Goal: Check status

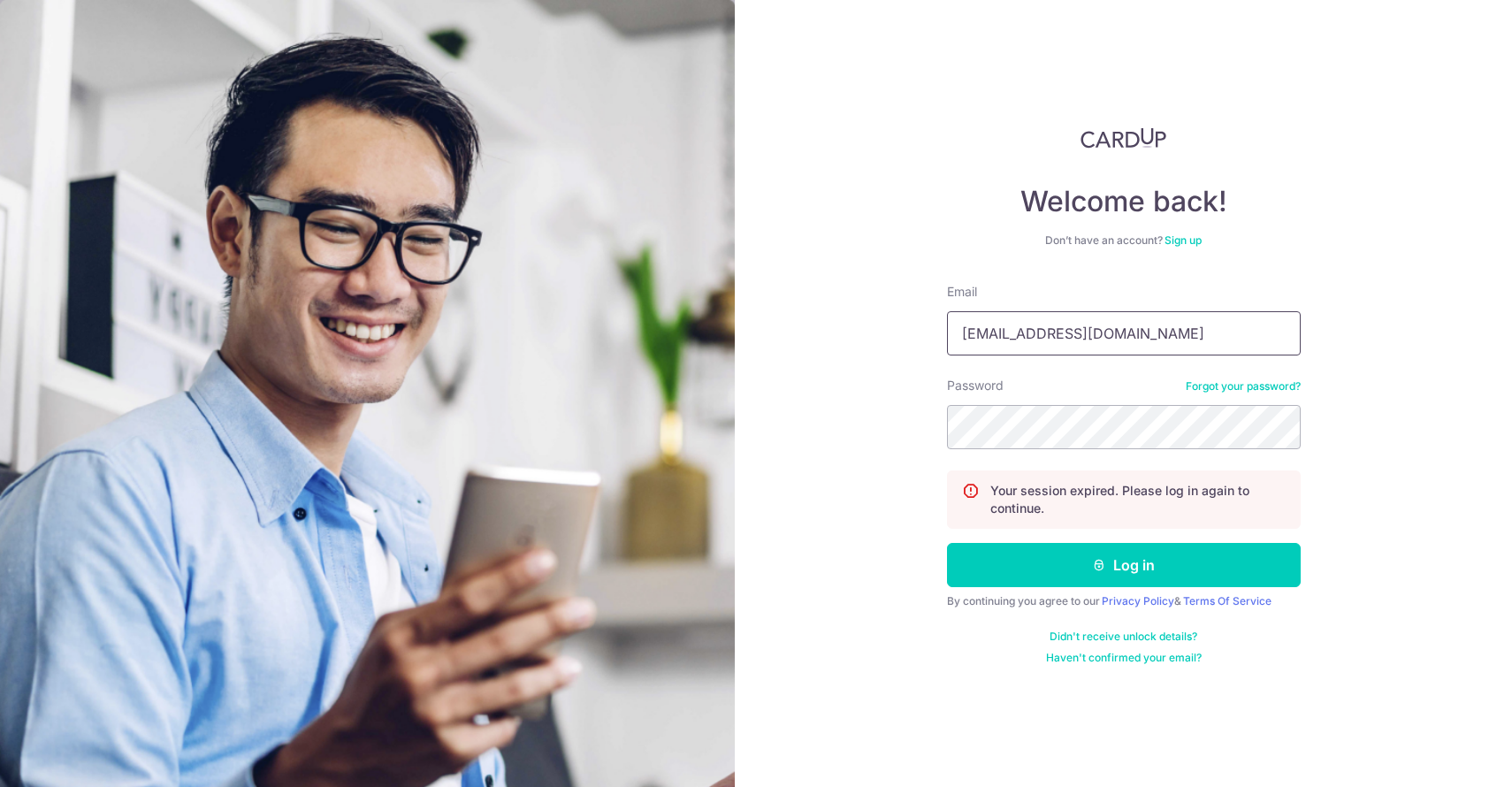
drag, startPoint x: 1161, startPoint y: 336, endPoint x: 721, endPoint y: 227, distance: 453.3
click at [759, 236] on div "Welcome back! Don’t have an account? Sign up Email [EMAIL_ADDRESS][DOMAIN_NAME]…" at bounding box center [1124, 394] width 777 height 787
type input "[EMAIL_ADDRESS][DOMAIN_NAME]"
click at [1084, 577] on button "Log in" at bounding box center [1124, 564] width 353 height 44
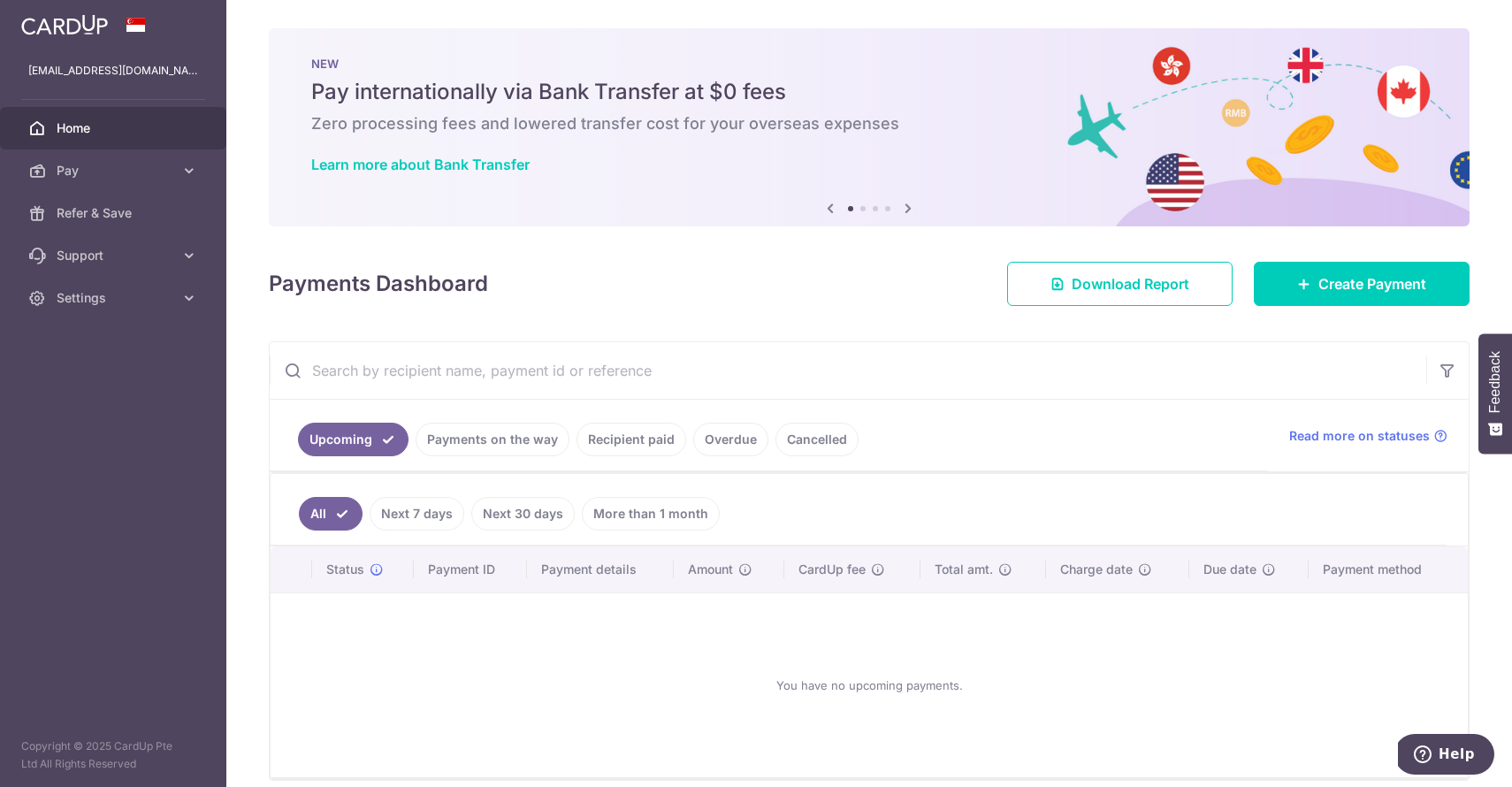
click at [529, 440] on link "Payments on the way" at bounding box center [493, 439] width 154 height 33
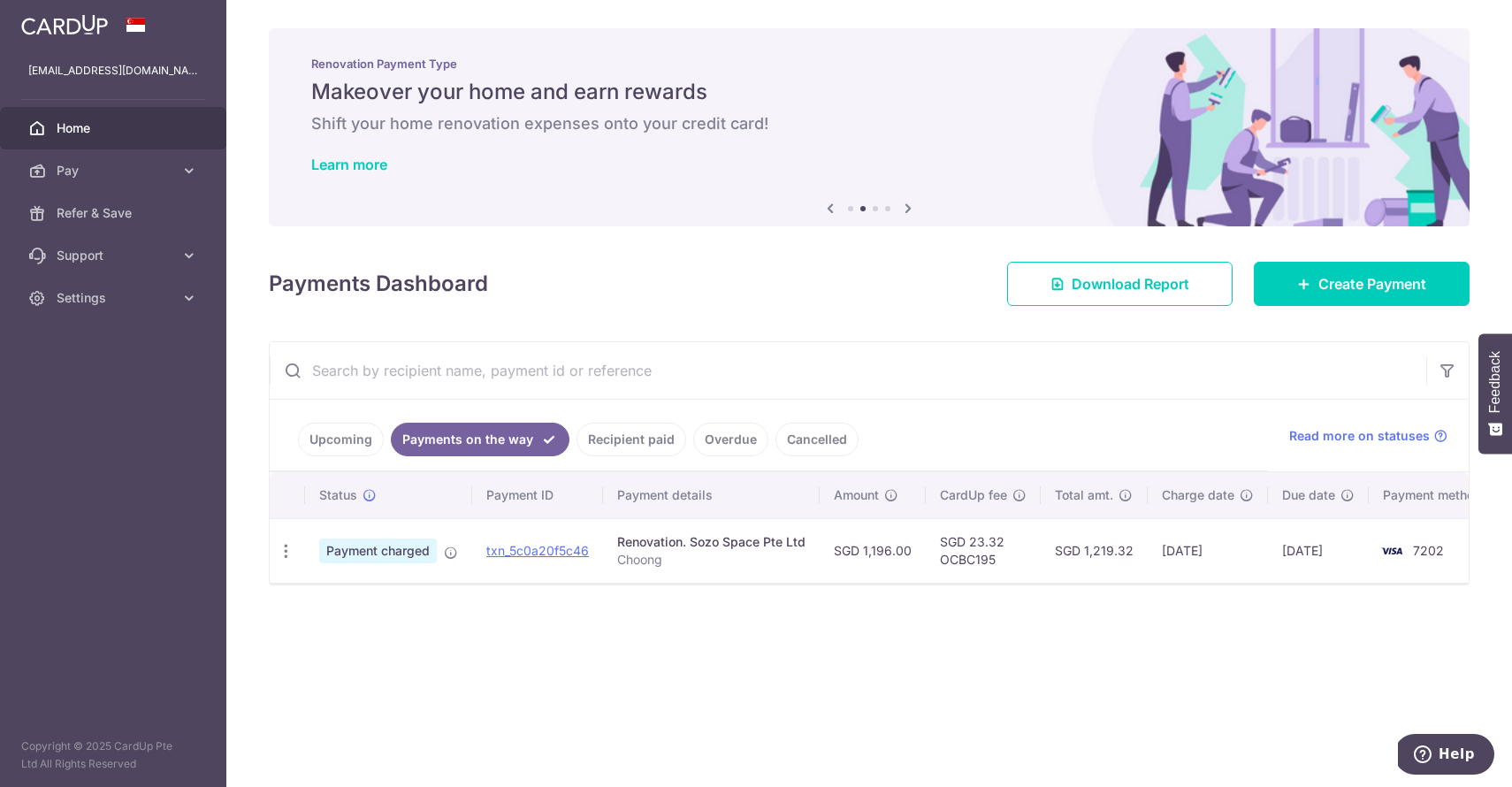
click at [611, 438] on link "Recipient paid" at bounding box center [632, 439] width 109 height 33
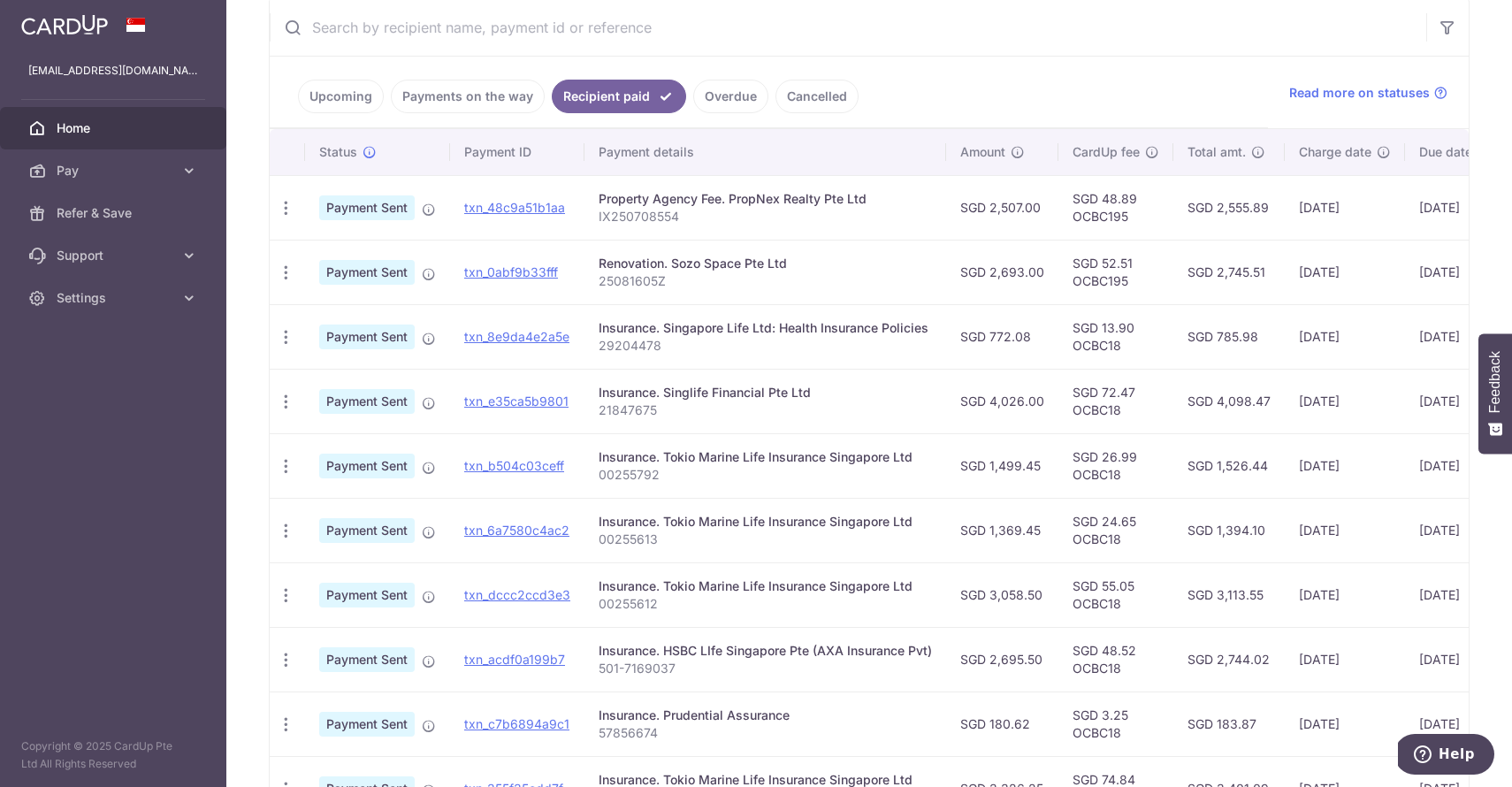
scroll to position [327, 0]
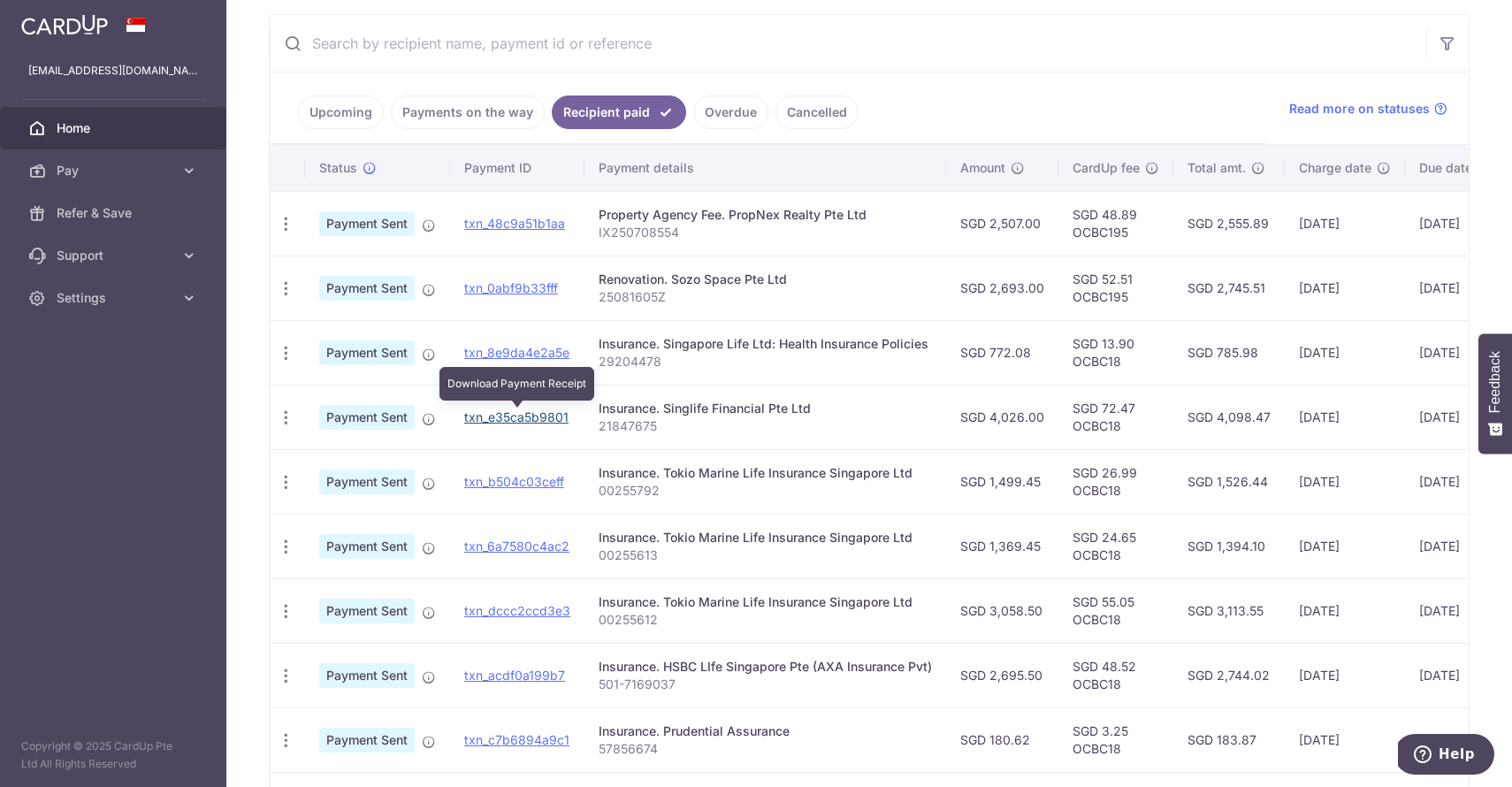
click at [541, 417] on link "txn_e35ca5b9801" at bounding box center [516, 416] width 104 height 15
